Goal: Information Seeking & Learning: Check status

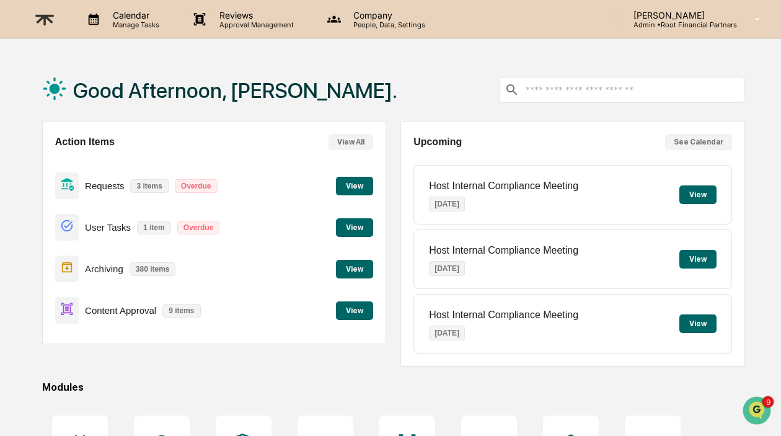
click at [360, 212] on div "User Tasks 1 item Overdue View" at bounding box center [214, 227] width 319 height 42
click at [357, 225] on button "View" at bounding box center [354, 227] width 37 height 19
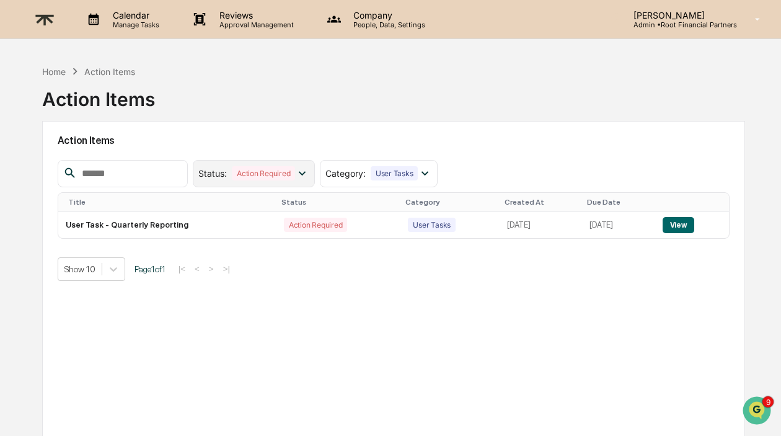
click at [283, 176] on div "Action Required" at bounding box center [263, 173] width 63 height 14
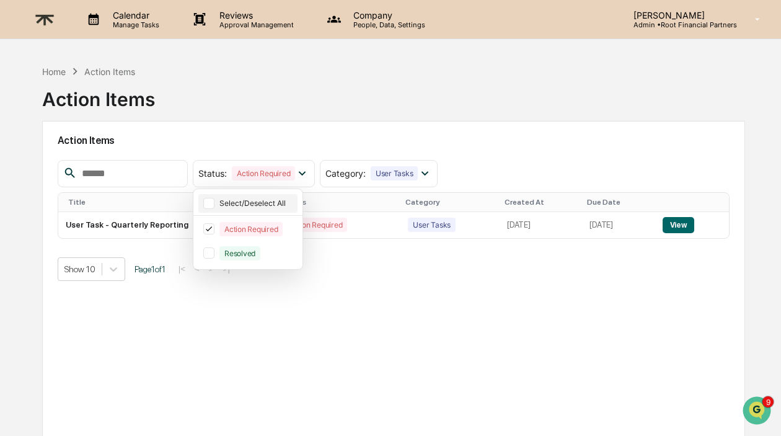
click at [275, 201] on div "Select/Deselect All" at bounding box center [257, 202] width 76 height 9
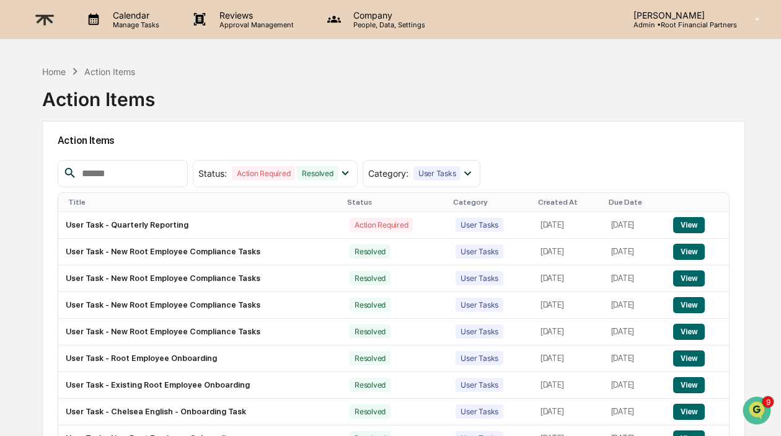
click at [538, 203] on div "Created At" at bounding box center [568, 202] width 61 height 9
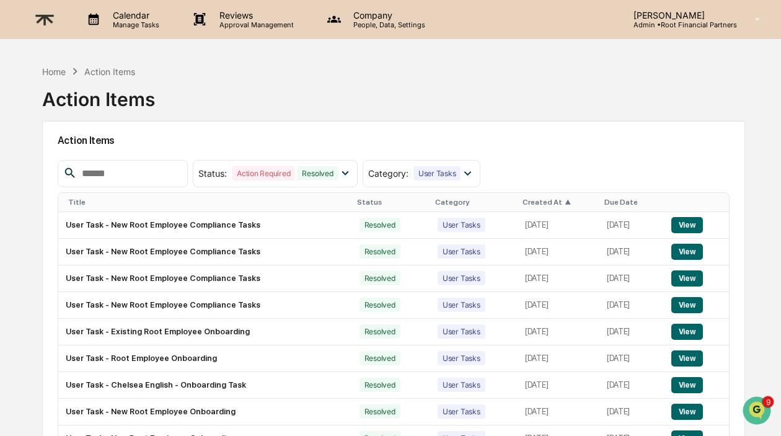
click at [523, 203] on div "Created At ▲" at bounding box center [559, 202] width 72 height 9
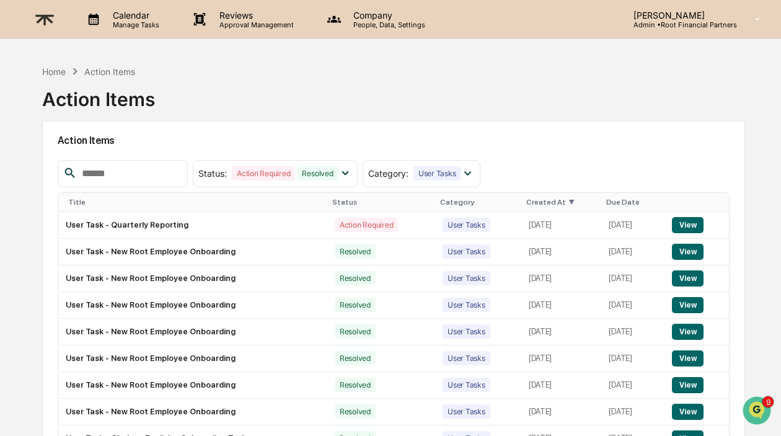
click at [386, 14] on p "Company" at bounding box center [387, 15] width 88 height 11
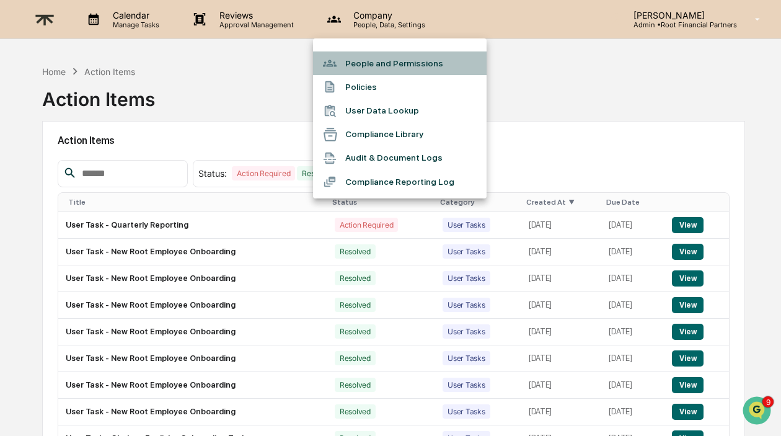
click at [376, 65] on li "People and Permissions" at bounding box center [400, 63] width 174 height 24
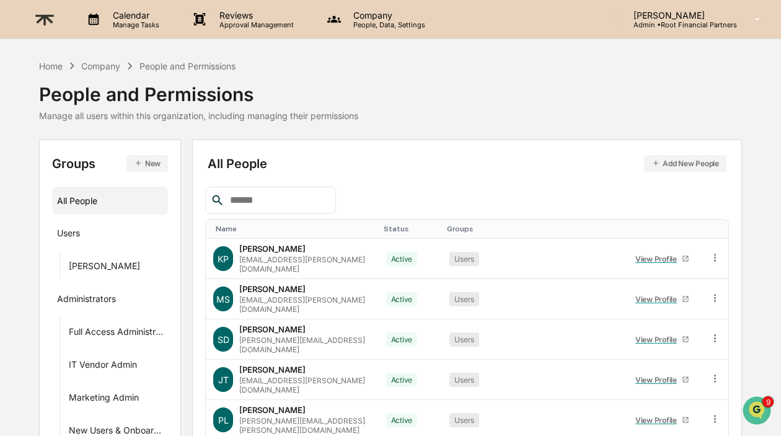
click at [280, 185] on div "All People Add New People Name Status Groups [PERSON_NAME] Passino [EMAIL_ADDRE…" at bounding box center [467, 430] width 524 height 554
click at [244, 198] on input "text" at bounding box center [277, 200] width 105 height 16
type input "*****"
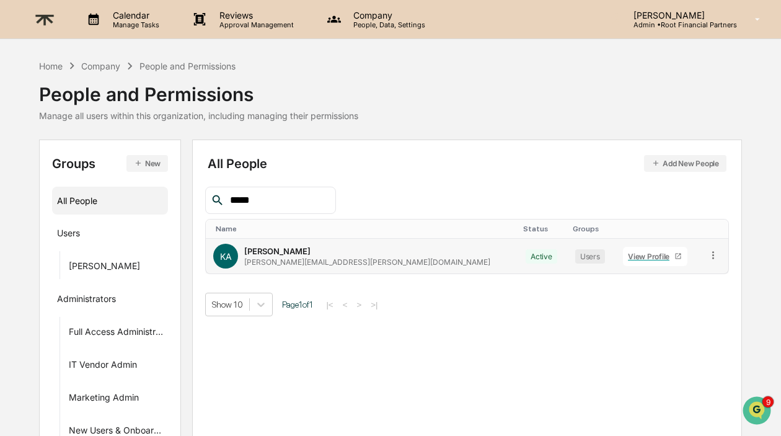
click at [628, 258] on div "View Profile" at bounding box center [651, 256] width 46 height 9
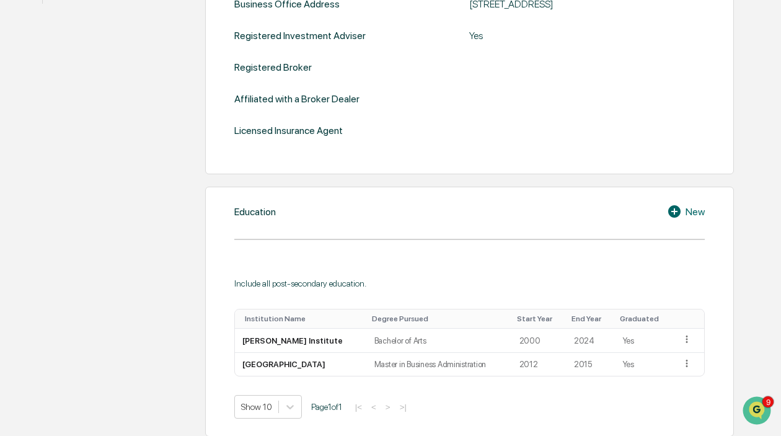
scroll to position [229, 0]
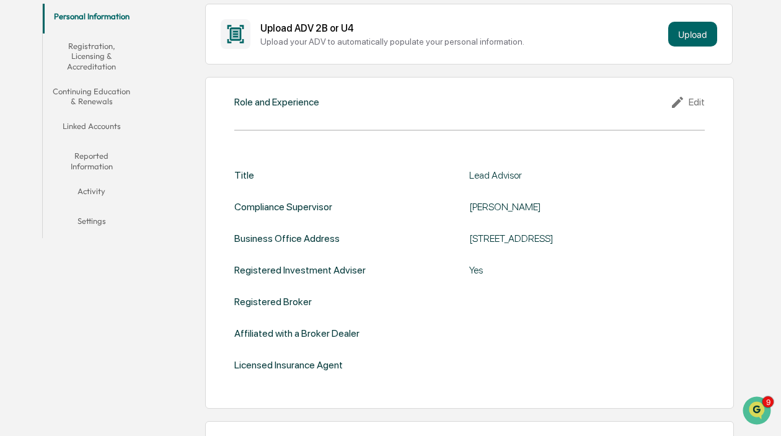
click at [95, 184] on button "Activity" at bounding box center [92, 194] width 98 height 30
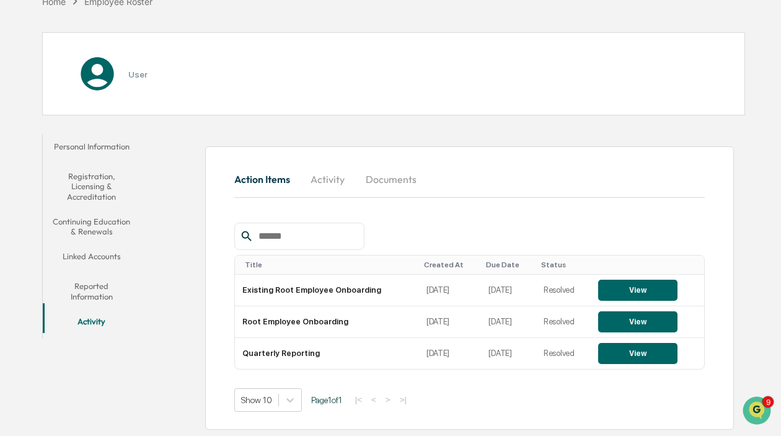
scroll to position [102, 0]
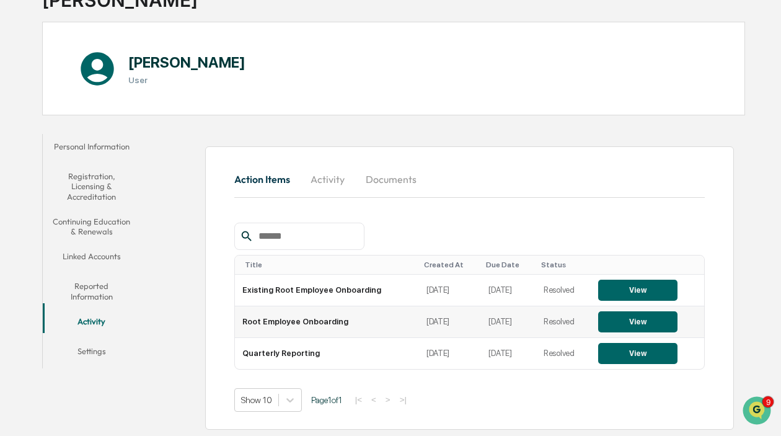
click at [635, 314] on button "View" at bounding box center [637, 321] width 79 height 21
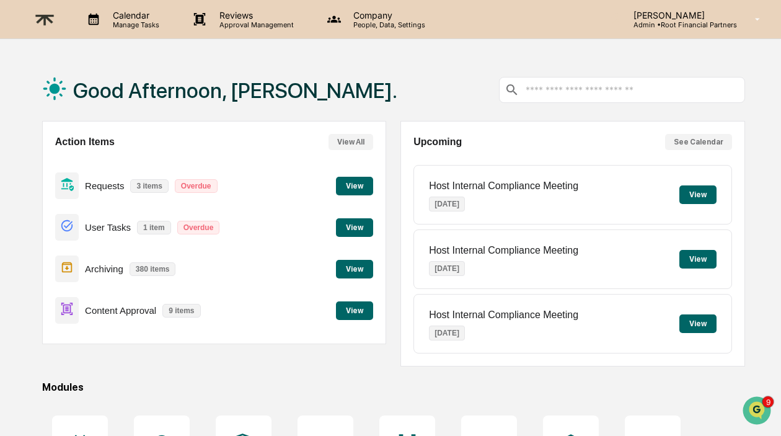
click at [363, 17] on p "Company" at bounding box center [387, 15] width 88 height 11
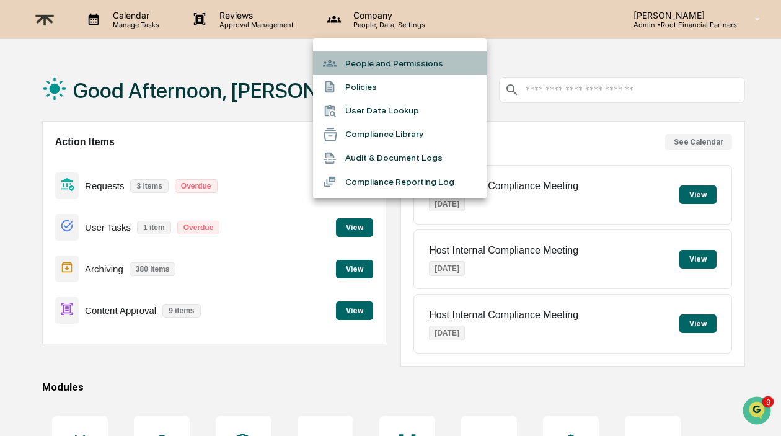
click at [407, 60] on li "People and Permissions" at bounding box center [400, 63] width 174 height 24
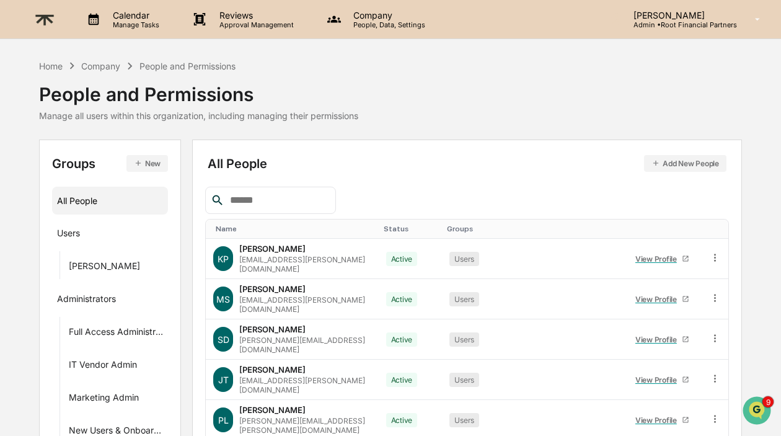
click at [268, 200] on input "text" at bounding box center [277, 200] width 105 height 16
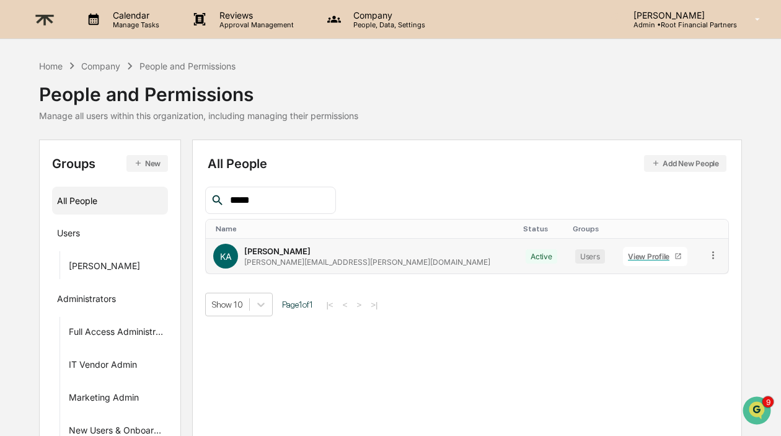
type input "*****"
click at [628, 254] on div "View Profile" at bounding box center [651, 256] width 46 height 9
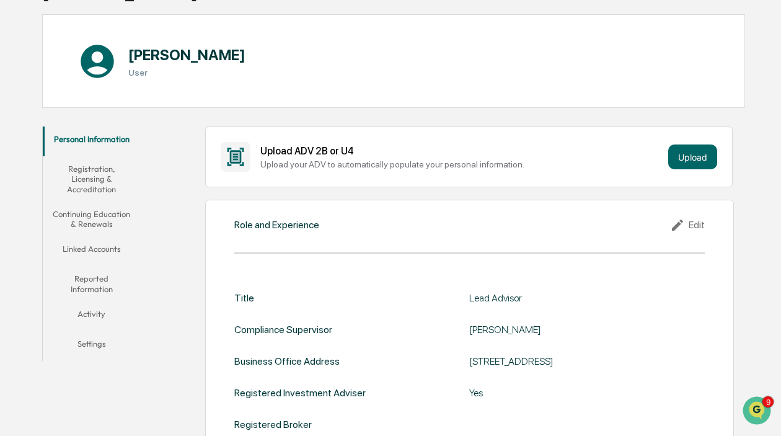
scroll to position [242, 0]
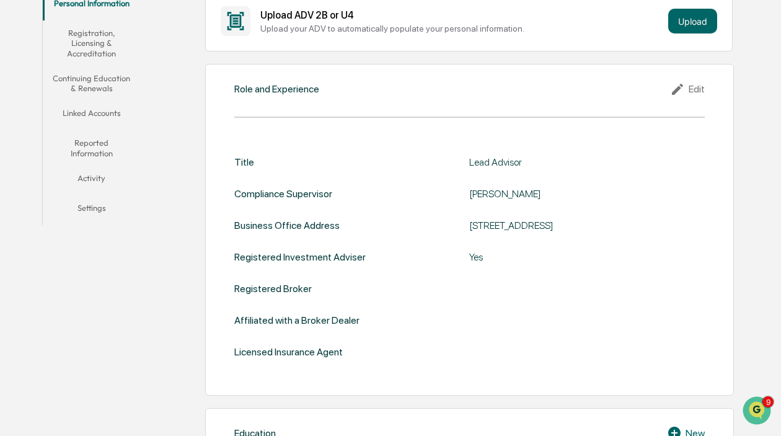
click at [95, 178] on button "Activity" at bounding box center [92, 181] width 98 height 30
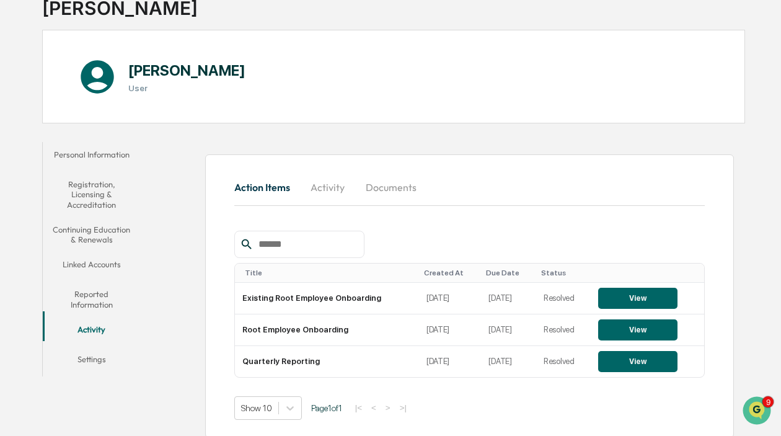
scroll to position [102, 0]
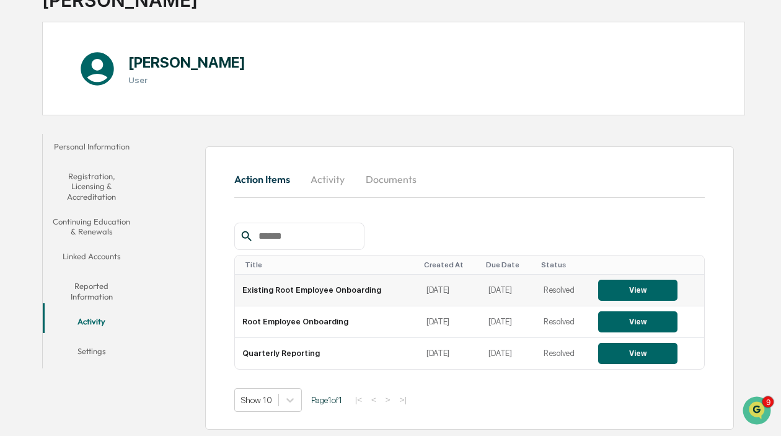
click at [546, 290] on td "Resolved" at bounding box center [563, 291] width 55 height 32
click at [327, 179] on button "Activity" at bounding box center [328, 179] width 56 height 30
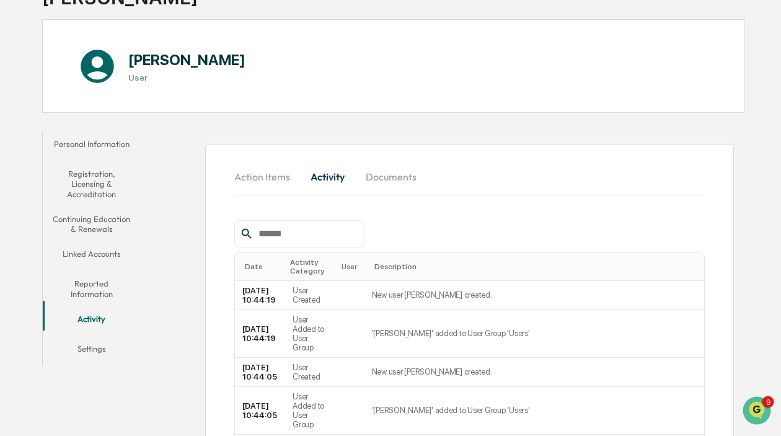
click at [405, 178] on button "Documents" at bounding box center [391, 177] width 71 height 30
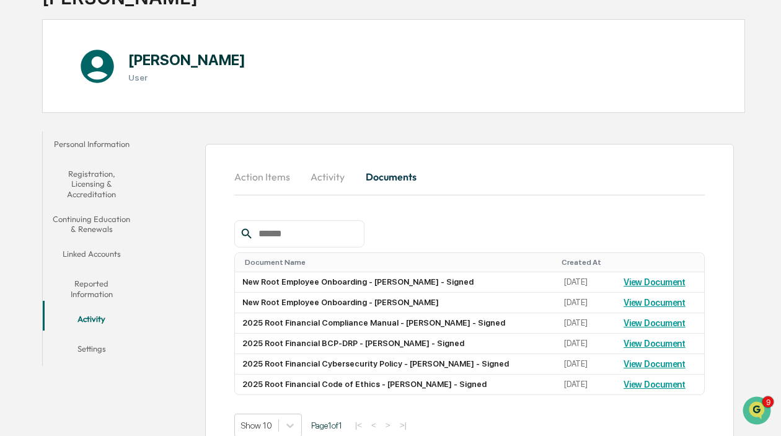
click at [270, 180] on button "Action Items" at bounding box center [267, 177] width 66 height 30
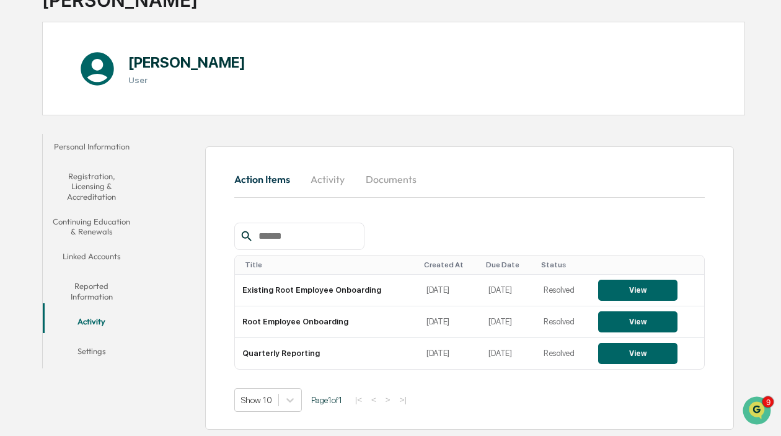
click at [338, 175] on button "Activity" at bounding box center [328, 179] width 56 height 30
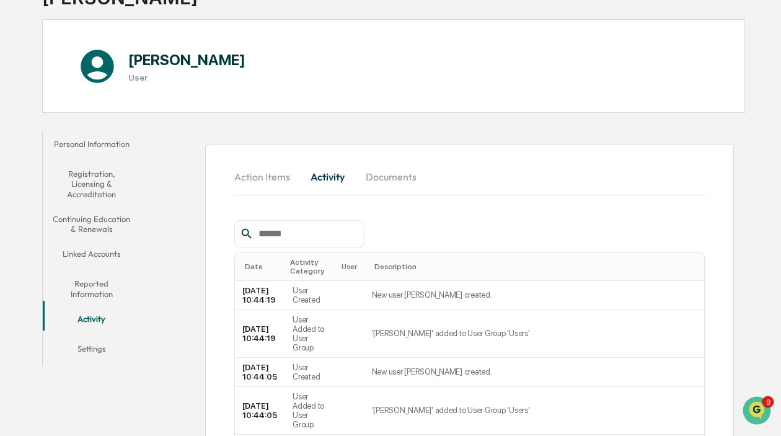
click at [263, 175] on button "Action Items" at bounding box center [267, 177] width 66 height 30
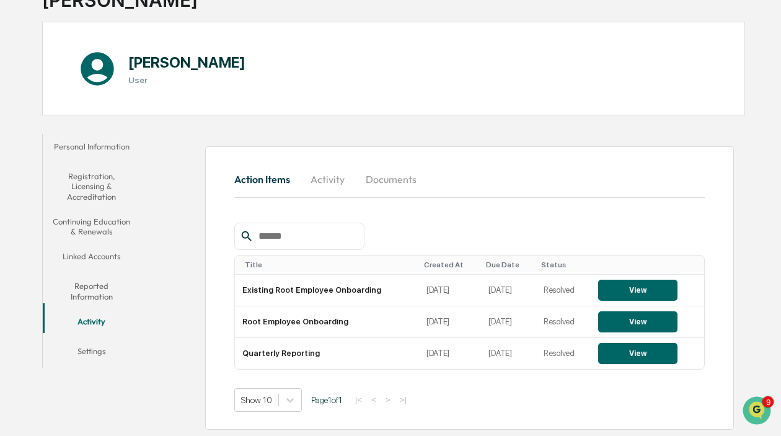
scroll to position [97, 0]
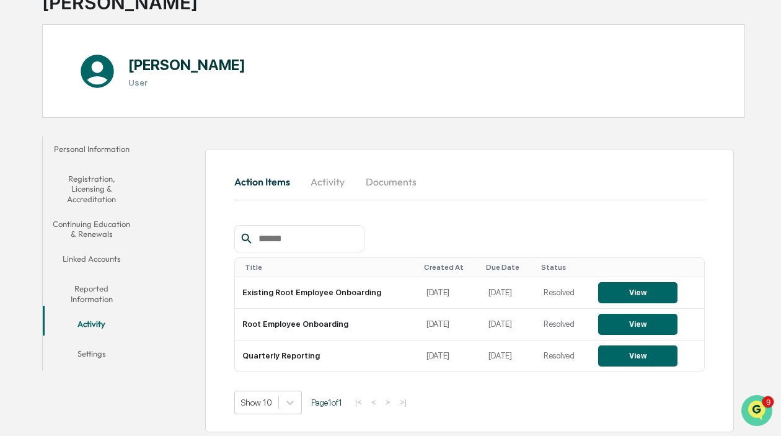
click at [763, 412] on icon "Open customer support" at bounding box center [756, 425] width 31 height 31
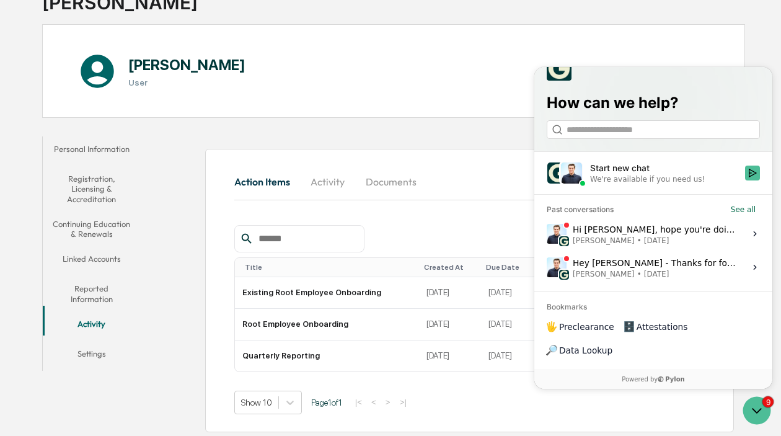
click at [657, 184] on div "We're available if you need us!" at bounding box center [647, 179] width 115 height 10
click at [745, 180] on button "Start new chat We're available if you need us!" at bounding box center [752, 173] width 15 height 15
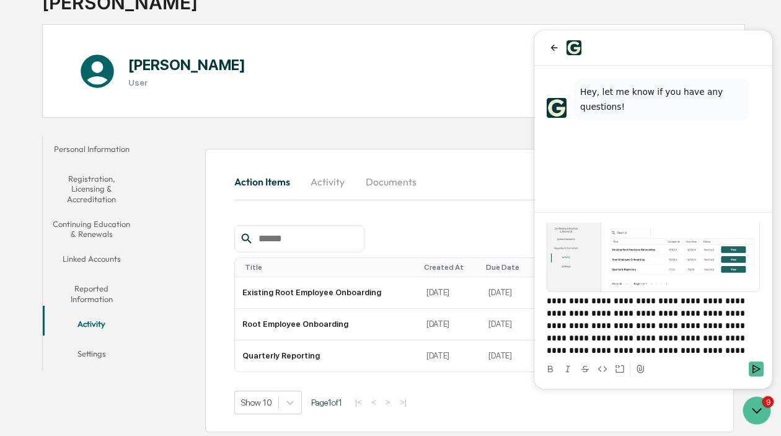
scroll to position [0, 0]
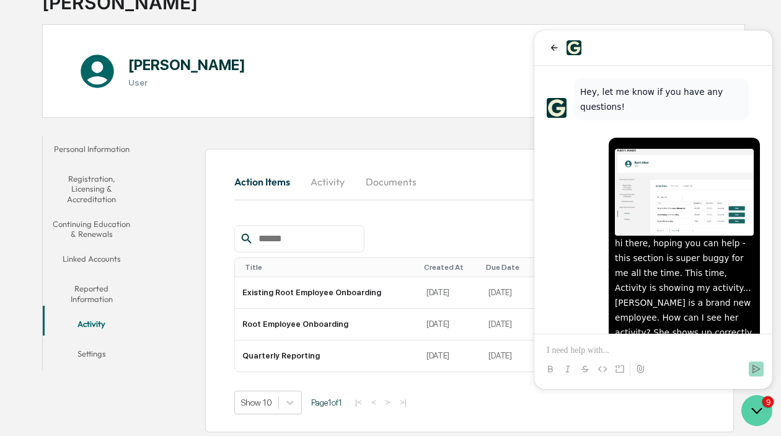
click at [764, 410] on icon "Open customer support" at bounding box center [756, 410] width 31 height 31
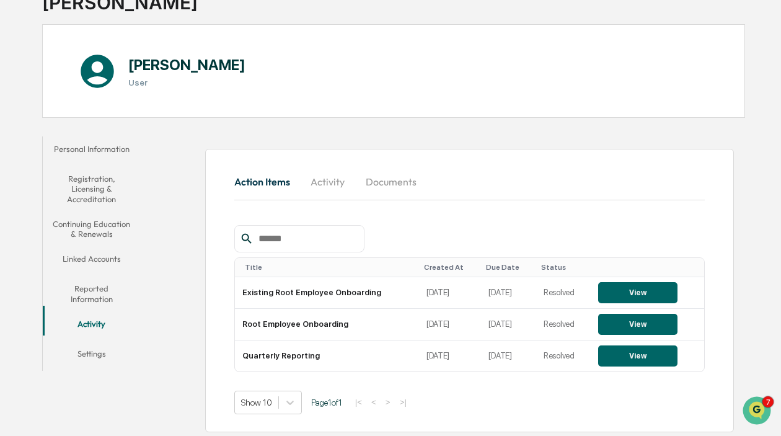
click at [407, 186] on button "Documents" at bounding box center [391, 182] width 71 height 30
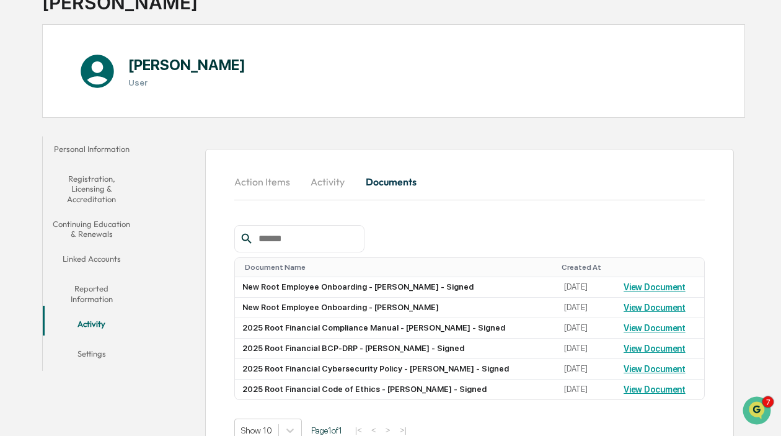
scroll to position [35, 0]
click at [87, 257] on button "Linked Accounts" at bounding box center [92, 261] width 98 height 30
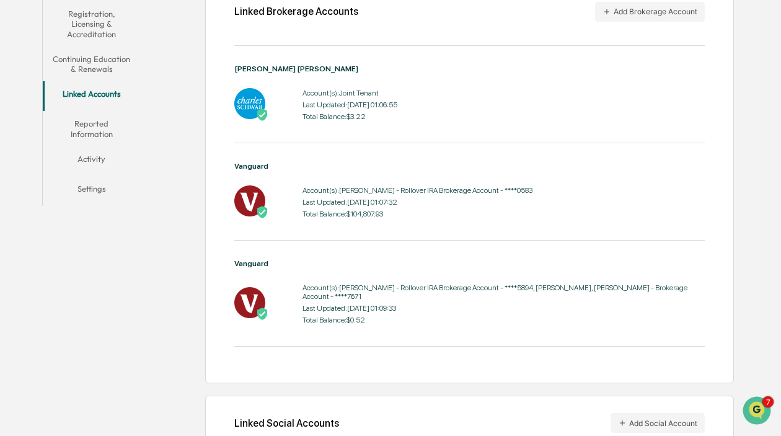
scroll to position [261, 0]
click at [91, 155] on button "Activity" at bounding box center [92, 162] width 98 height 30
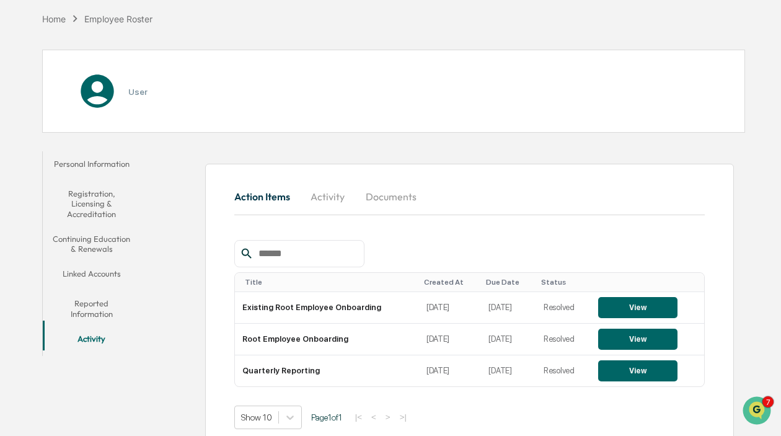
scroll to position [102, 0]
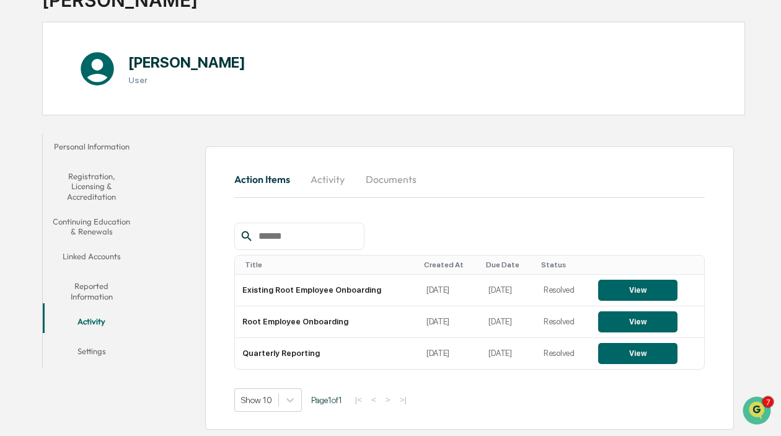
click at [99, 224] on button "Continuing Education & Renewals" at bounding box center [92, 226] width 98 height 35
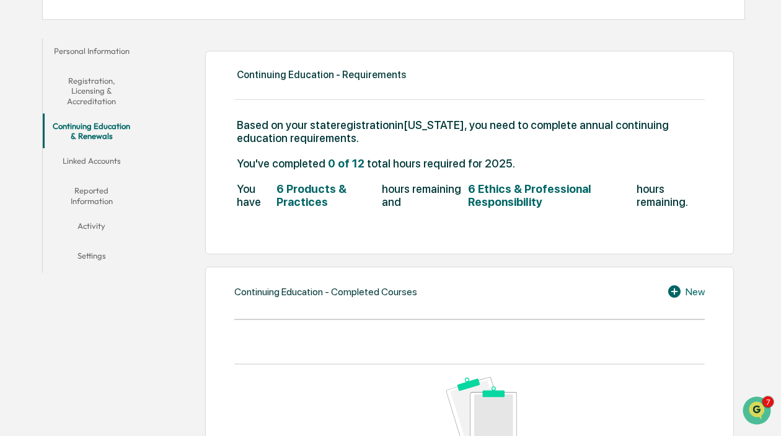
click at [100, 161] on button "Linked Accounts" at bounding box center [92, 163] width 98 height 30
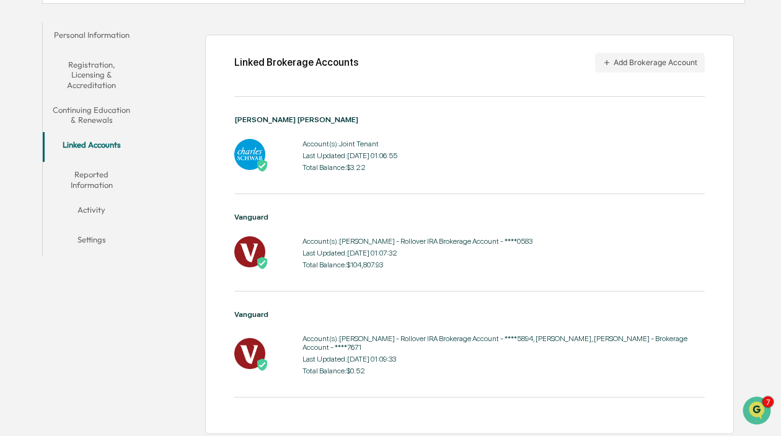
scroll to position [218, 0]
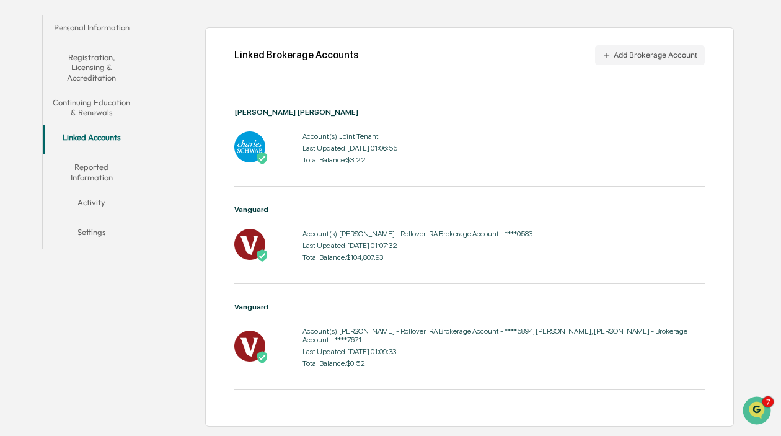
click at [473, 342] on div "Account(s): [PERSON_NAME] - Rollover IRA Brokerage Account - ****5894, [PERSON_…" at bounding box center [504, 335] width 402 height 17
click at [510, 338] on div "Account(s): [PERSON_NAME] - Rollover IRA Brokerage Account - ****5894, [PERSON_…" at bounding box center [504, 335] width 402 height 17
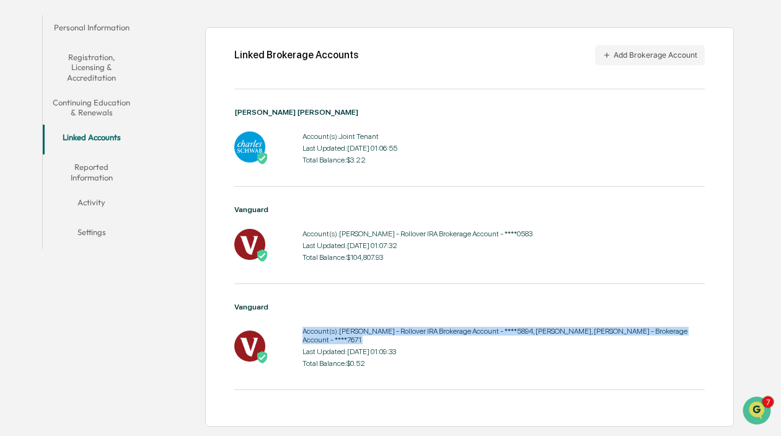
click at [510, 338] on div "Account(s): [PERSON_NAME] - Rollover IRA Brokerage Account - ****5894, [PERSON_…" at bounding box center [504, 335] width 402 height 17
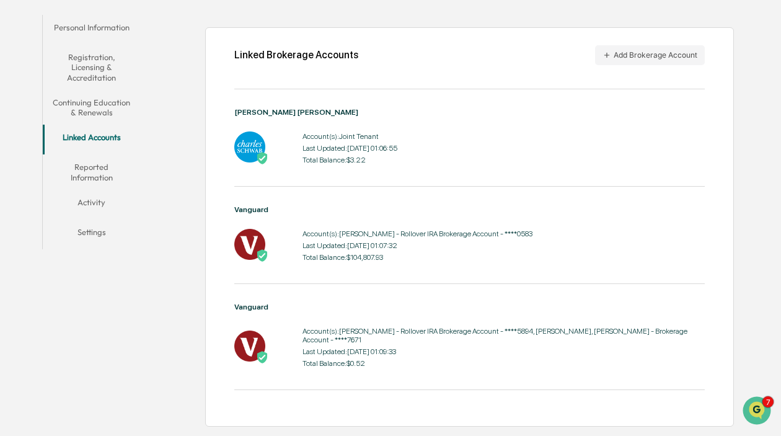
click at [492, 365] on div "Account(s): [PERSON_NAME] - Rollover IRA Brokerage Account - ****5894, [PERSON_…" at bounding box center [504, 347] width 402 height 47
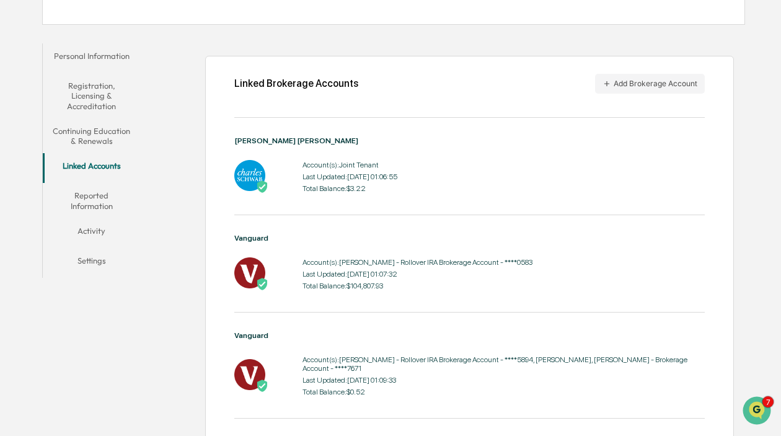
scroll to position [188, 0]
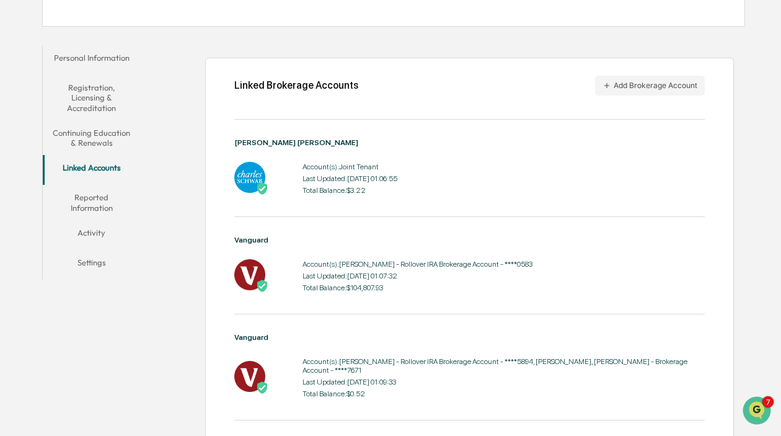
click at [116, 130] on button "Continuing Education & Renewals" at bounding box center [92, 137] width 98 height 35
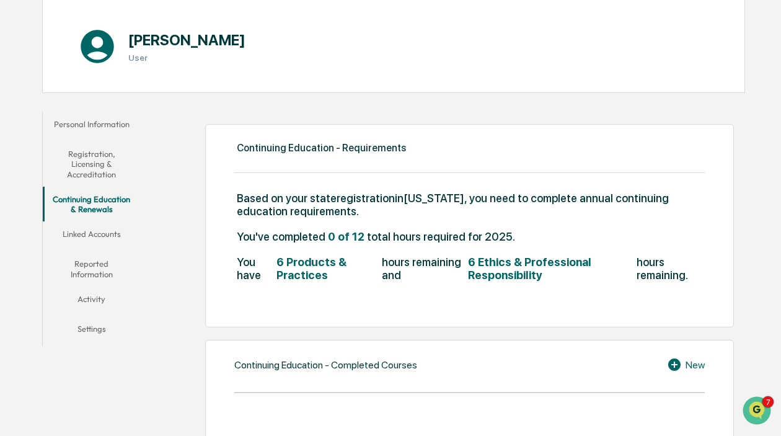
scroll to position [127, 0]
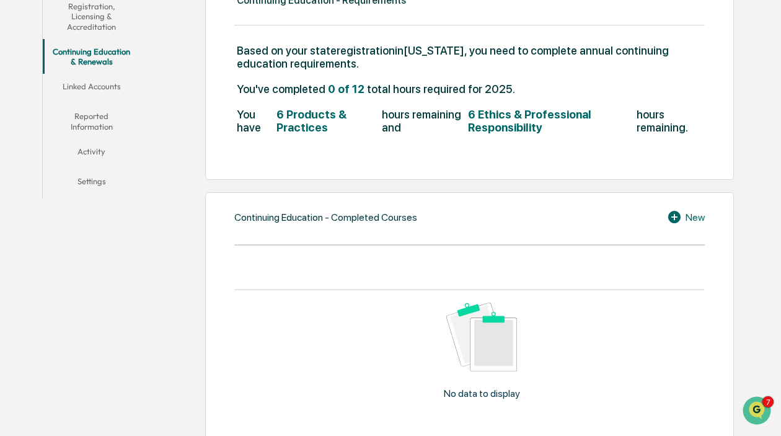
click at [86, 175] on button "Settings" at bounding box center [92, 184] width 98 height 30
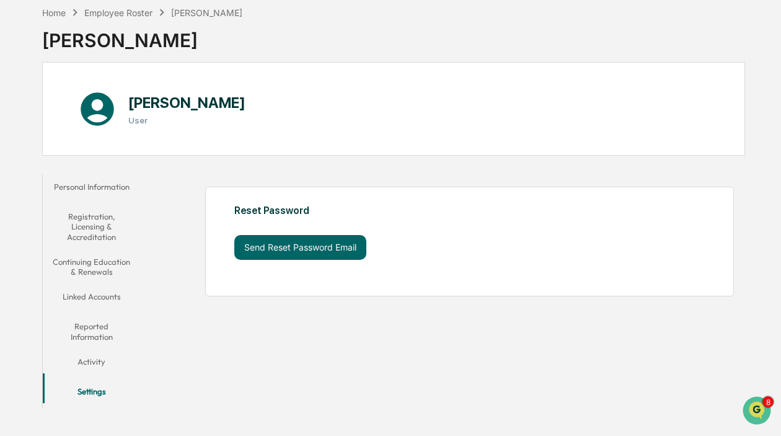
scroll to position [273, 0]
click at [53, 9] on div "Home" at bounding box center [54, 12] width 24 height 11
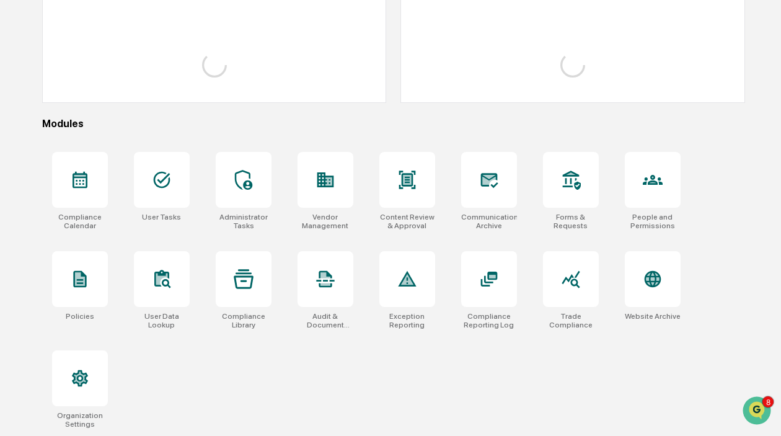
scroll to position [267, 0]
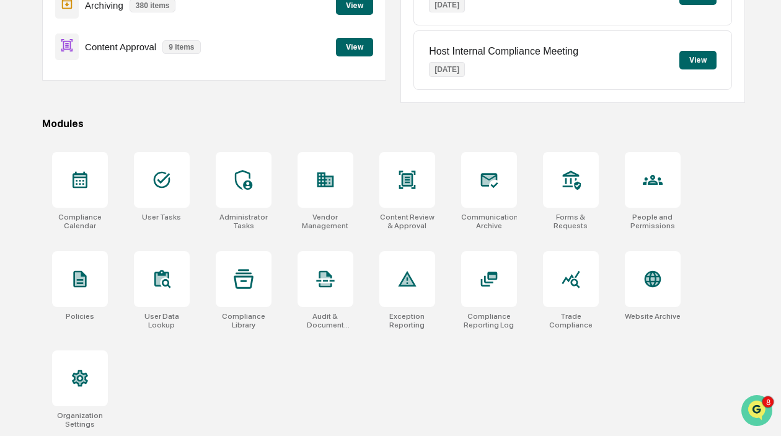
click at [760, 397] on button "Open customer support" at bounding box center [756, 410] width 31 height 31
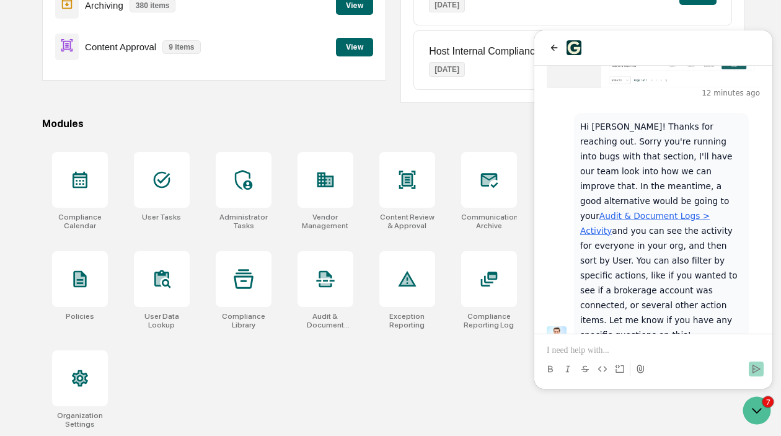
click at [631, 350] on p at bounding box center [653, 350] width 213 height 12
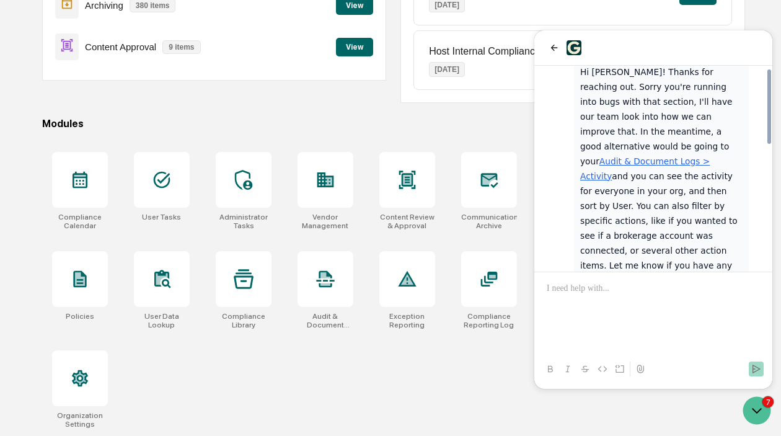
scroll to position [446, 0]
